Goal: Task Accomplishment & Management: Complete application form

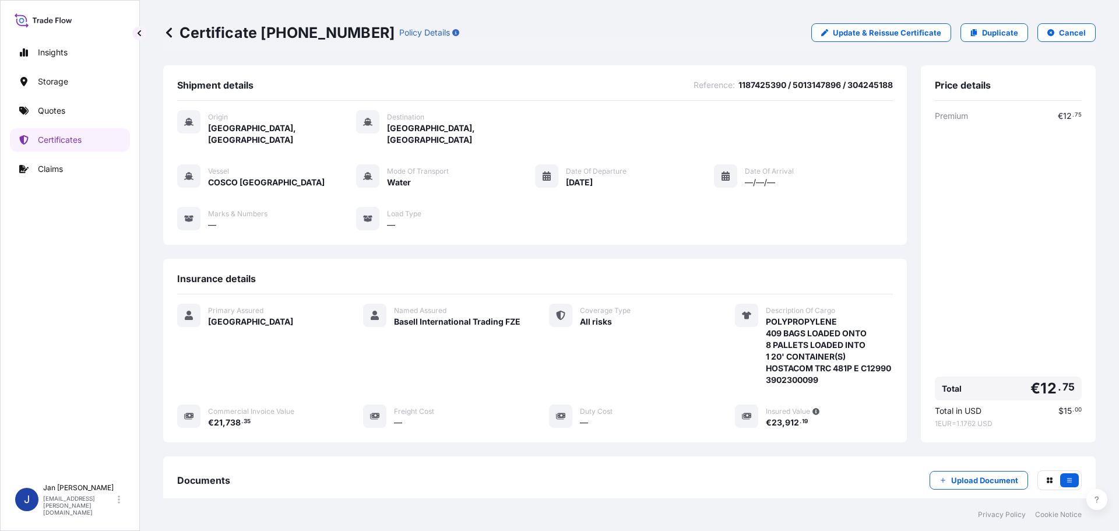
scroll to position [140, 0]
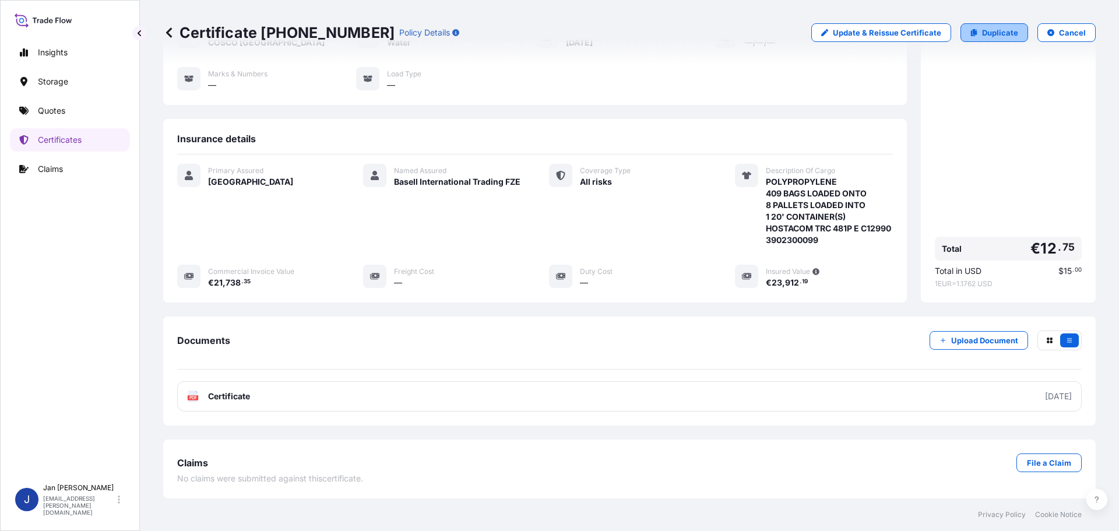
click at [1014, 36] on link "Duplicate" at bounding box center [995, 32] width 68 height 19
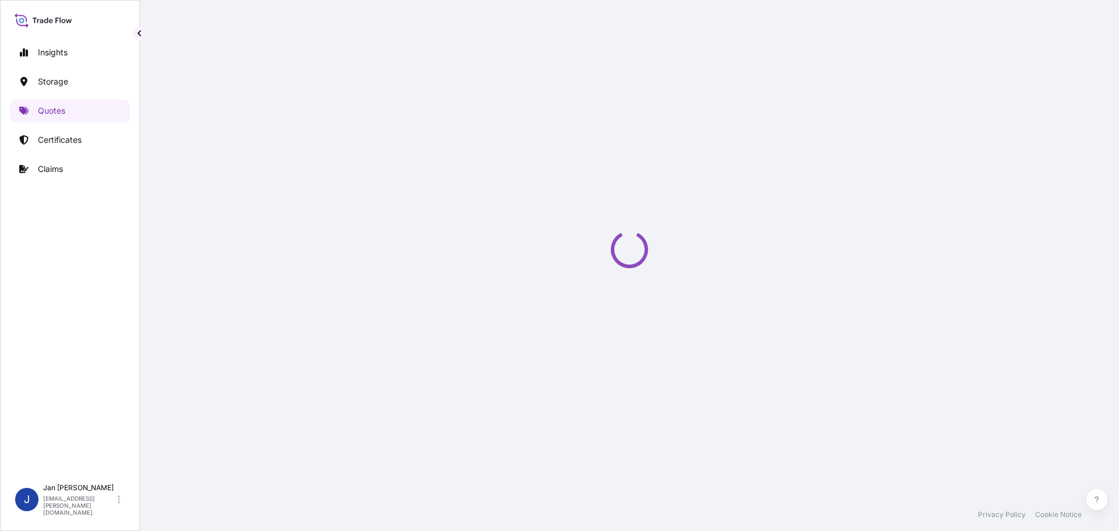
scroll to position [19, 0]
select select "Water"
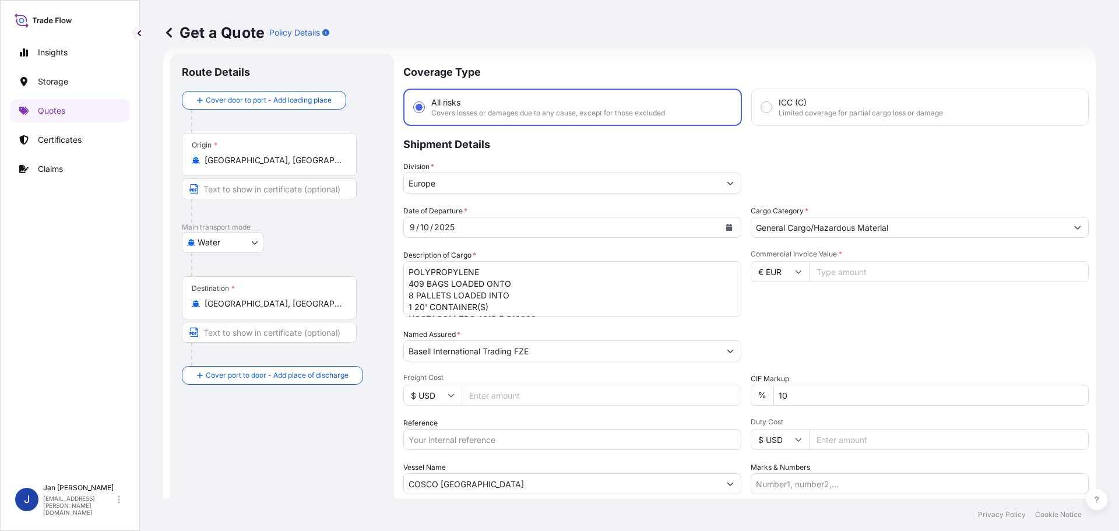
click at [503, 292] on textarea "POLYPROPYLENE 409 BAGS LOADED ONTO 8 PALLETS LOADED INTO 1 20' CONTAINER(S) HOS…" at bounding box center [572, 289] width 338 height 56
click at [444, 436] on input "Reference" at bounding box center [572, 439] width 338 height 21
paste input "1187430333"
type input "1187430333 /"
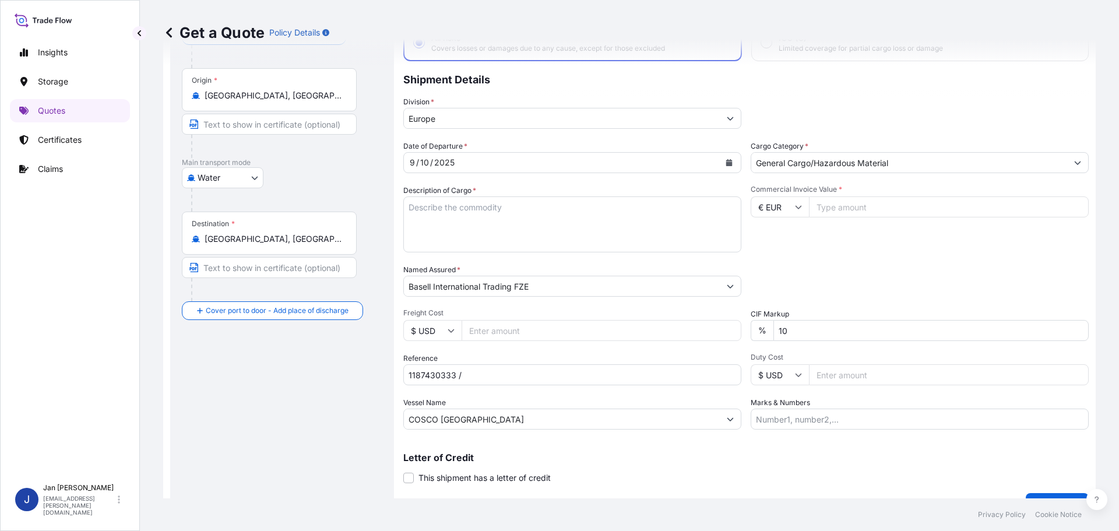
scroll to position [108, 0]
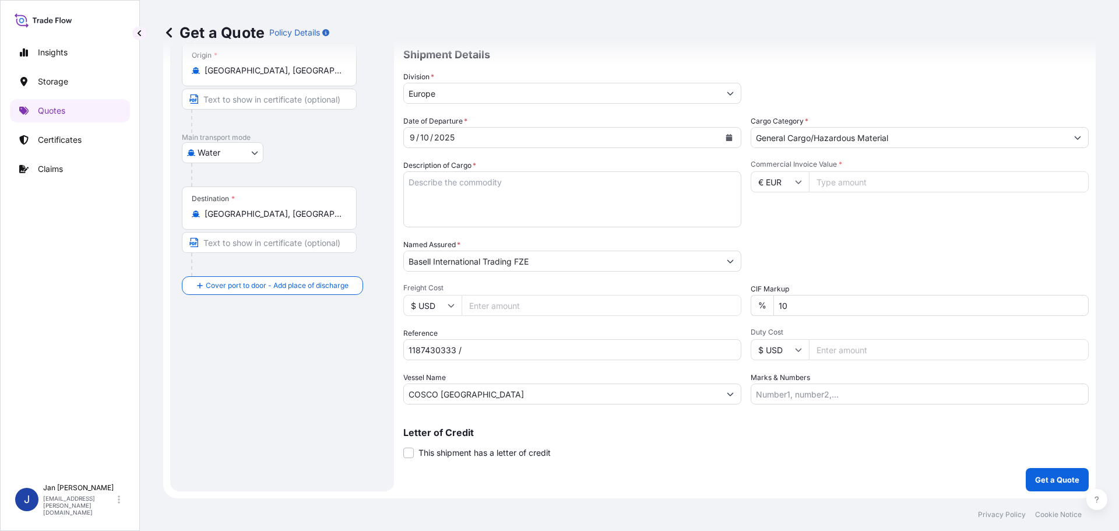
click at [899, 185] on input "Commercial Invoice Value *" at bounding box center [949, 181] width 280 height 21
type input "48202"
click at [933, 282] on div "Date of Departure * [DATE] Cargo Category * General Cargo/Hazardous Material De…" at bounding box center [746, 259] width 686 height 289
click at [529, 357] on input "1187430333 /" at bounding box center [572, 349] width 338 height 21
paste input "5013081467 / 304252961"
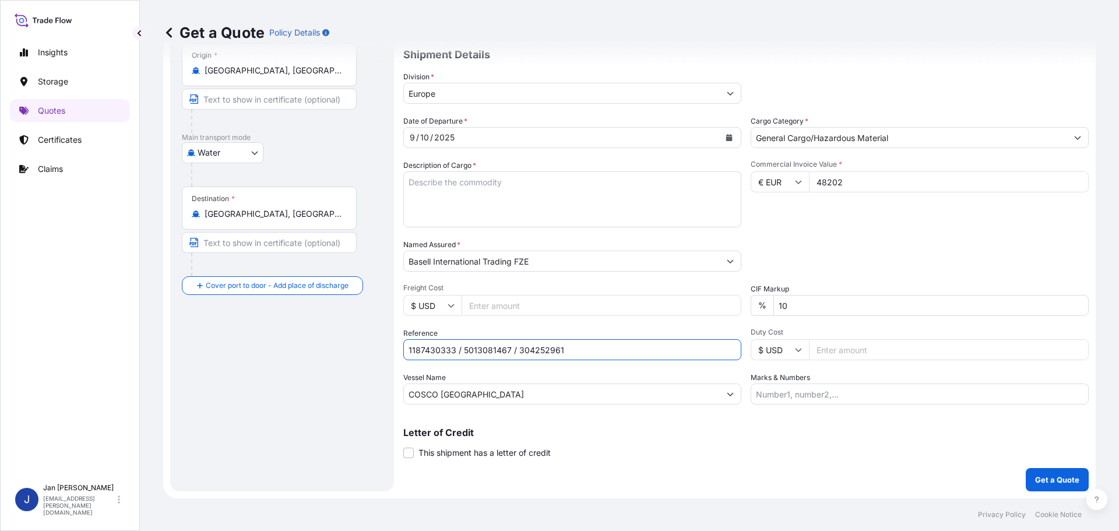
type input "1187430333 / 5013081467 / 304252961"
click at [479, 177] on textarea "POLYPROPYLENE 409 BAGS LOADED ONTO 8 PALLETS LOADED INTO 1 20' CONTAINER(S) HOS…" at bounding box center [572, 199] width 338 height 56
paste textarea "POLYPROPYLENE 20 OCTABIN LOADED ONTO 20 PALLETS LOADED INTO 1 40' HIGH CUBE CON…"
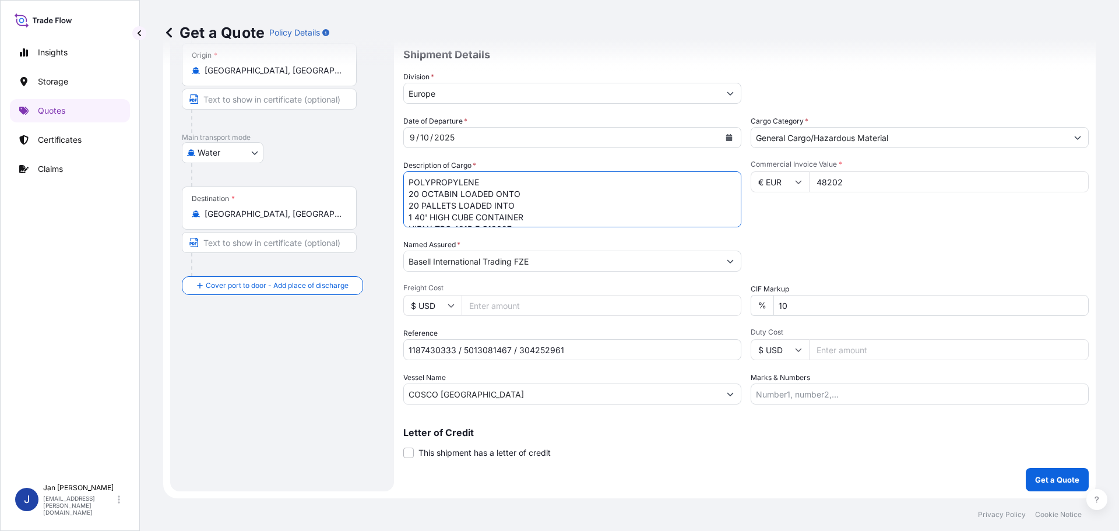
scroll to position [19, 0]
type textarea "POLYPROPYLENE 20 OCTABIN LOADED ONTO 20 PALLETS LOADED INTO 1 40' HIGH CUBE CON…"
click at [1045, 486] on button "Get a Quote" at bounding box center [1057, 479] width 63 height 23
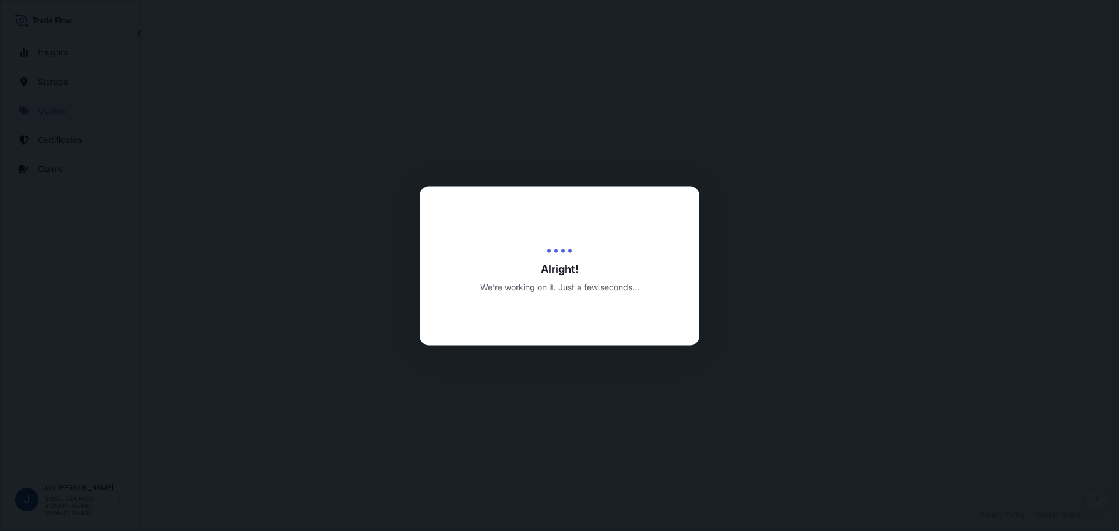
select select "Water"
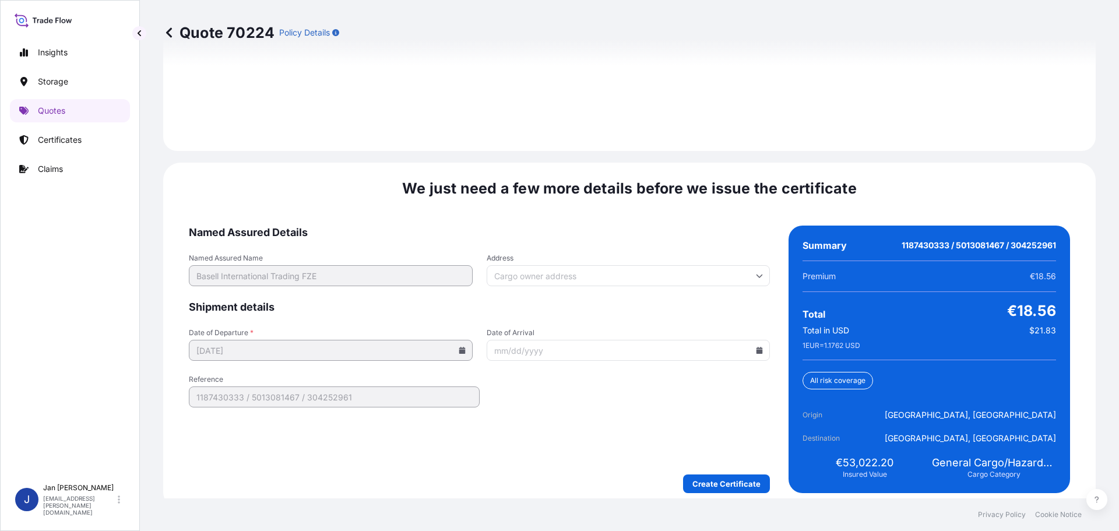
scroll to position [1692, 0]
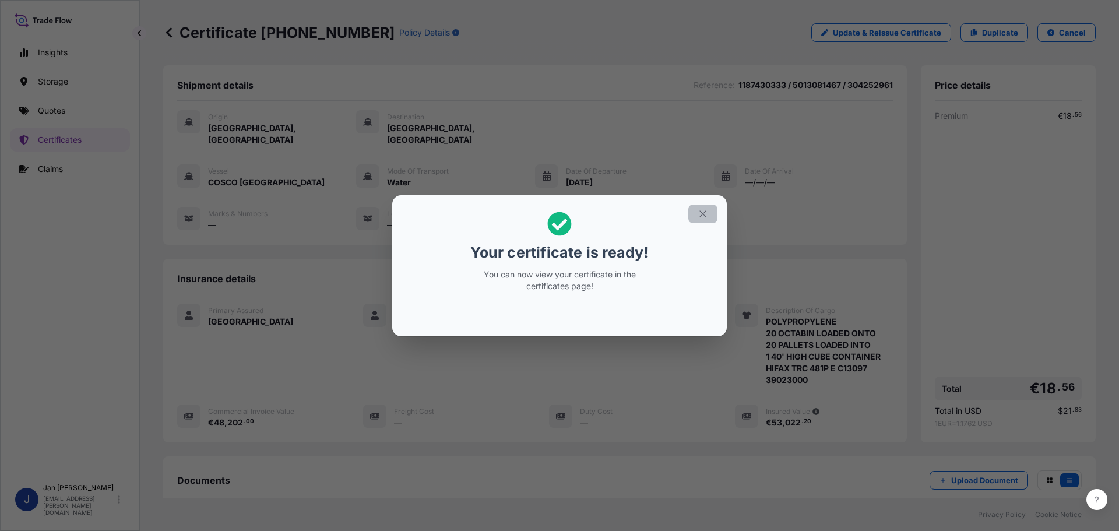
click at [701, 222] on button "button" at bounding box center [702, 214] width 29 height 19
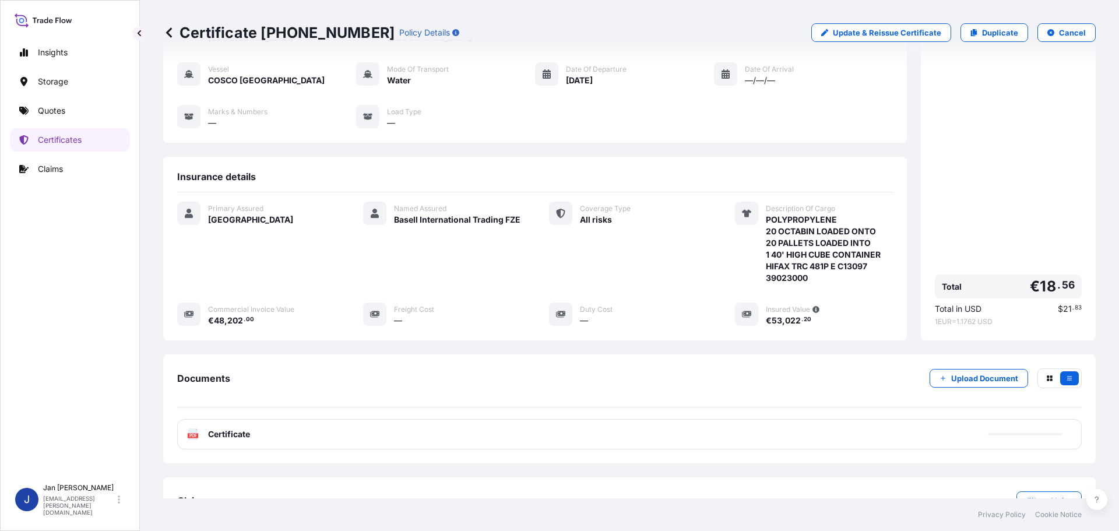
scroll to position [128, 0]
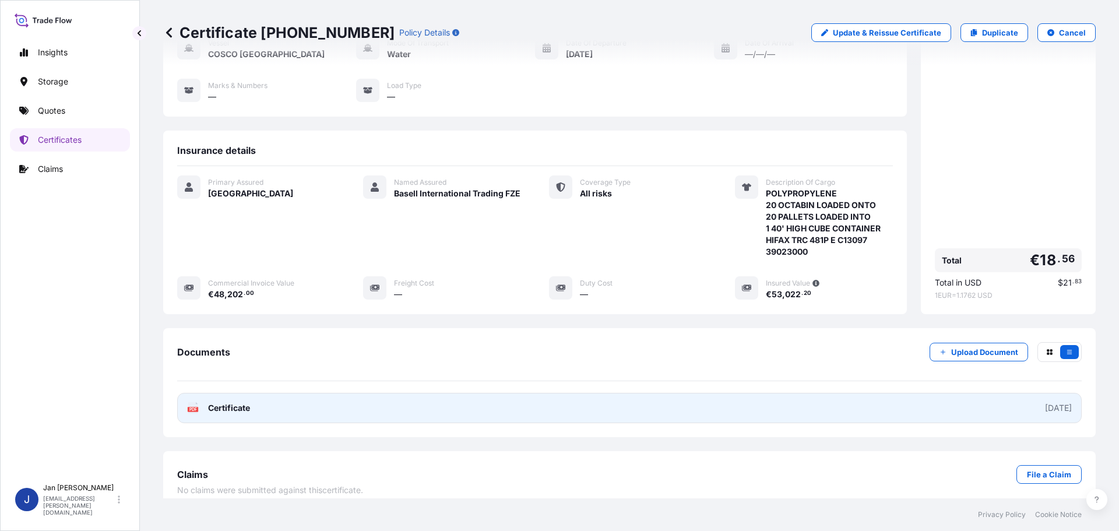
click at [220, 393] on link "PDF Certificate [DATE]" at bounding box center [629, 408] width 905 height 30
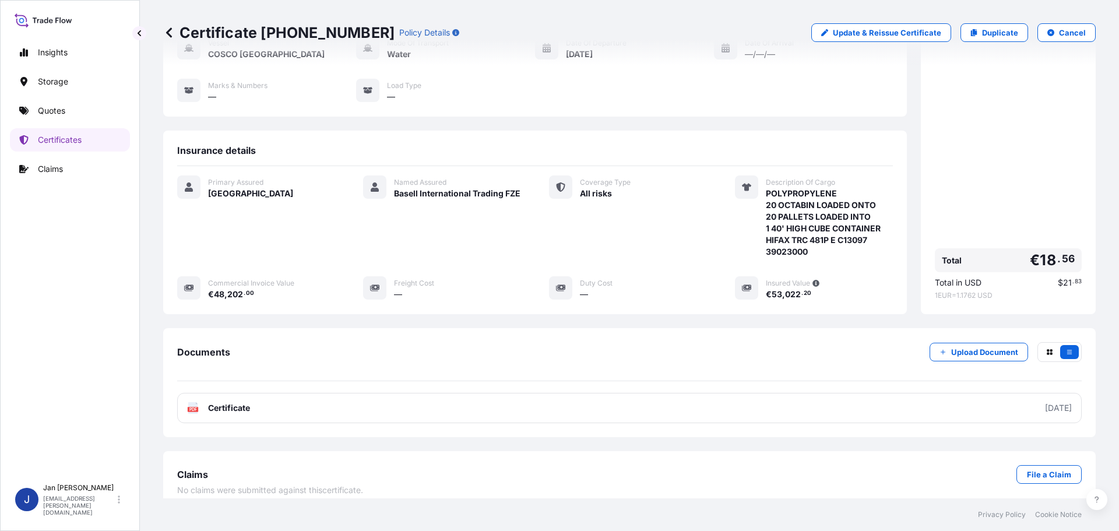
click at [271, 414] on div "Documents Upload Document PDF Certificate [DATE]" at bounding box center [629, 382] width 933 height 109
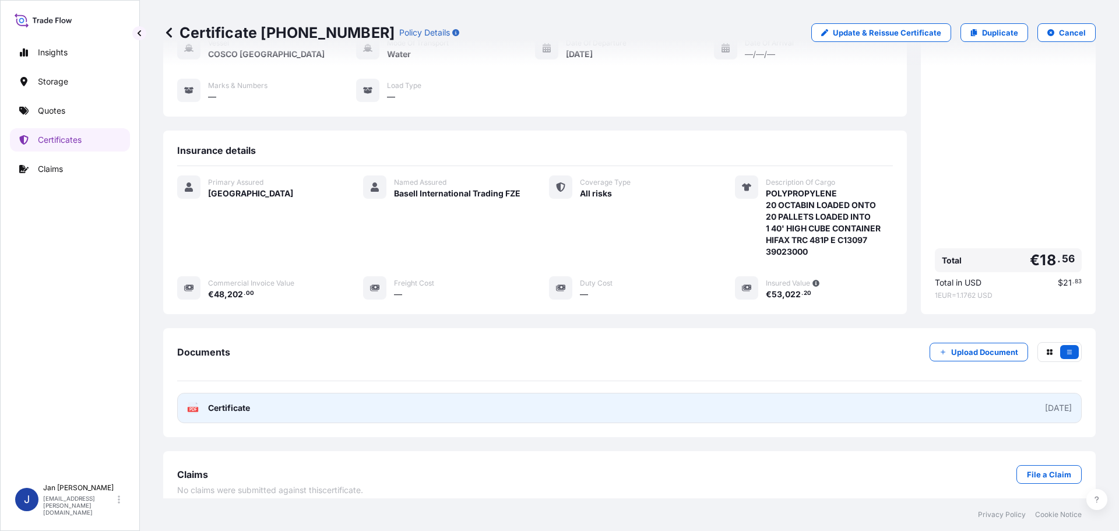
click at [263, 393] on link "PDF Certificate [DATE]" at bounding box center [629, 408] width 905 height 30
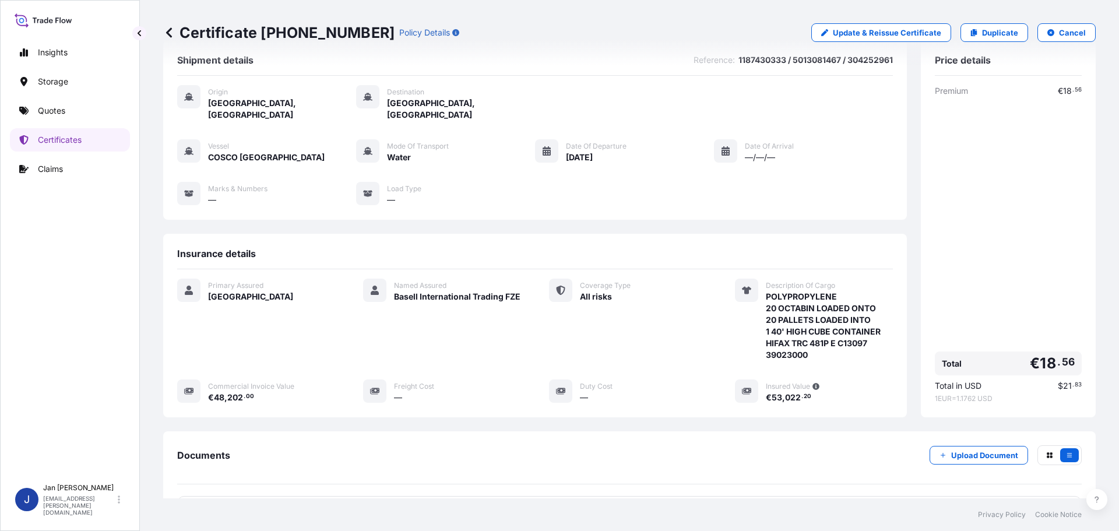
scroll to position [0, 0]
